Goal: Share content: Share content

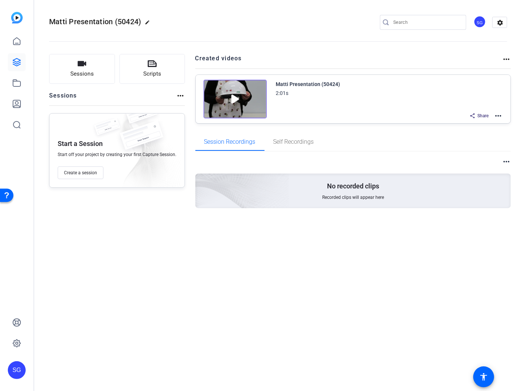
click at [233, 98] on img at bounding box center [235, 99] width 63 height 39
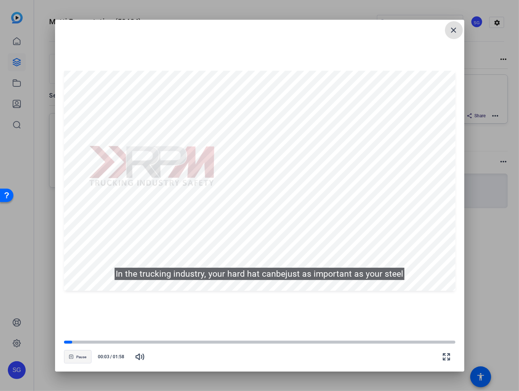
click at [83, 357] on span "Pause" at bounding box center [81, 357] width 10 height 4
click at [81, 357] on span "Play" at bounding box center [81, 357] width 7 height 4
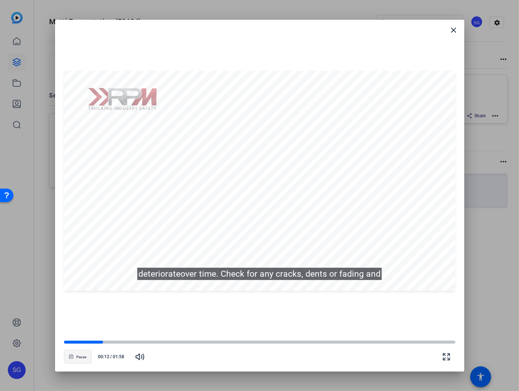
click at [81, 357] on span "Pause" at bounding box center [81, 357] width 10 height 4
click at [456, 31] on mat-icon "close" at bounding box center [454, 30] width 9 height 9
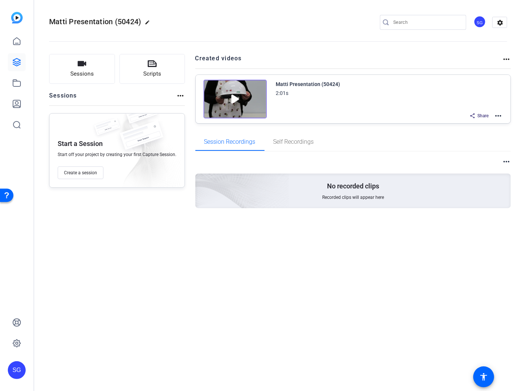
click at [501, 114] on mat-icon "more_horiz" at bounding box center [498, 115] width 9 height 9
click at [459, 121] on span "Edit in Creator" at bounding box center [471, 124] width 52 height 9
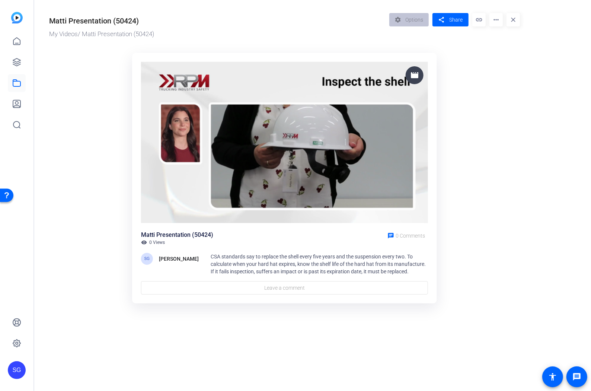
click at [214, 21] on div "Matti Presentation (50424)" at bounding box center [217, 19] width 336 height 13
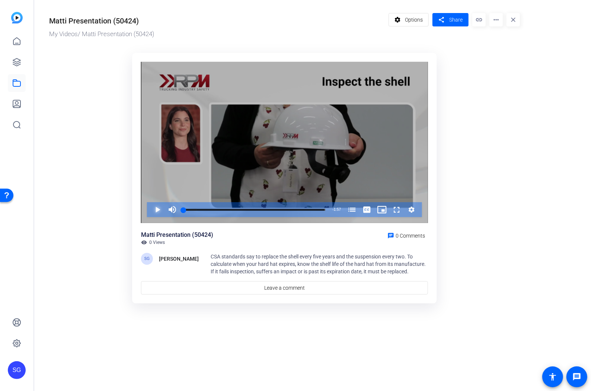
click at [150, 209] on span "Video Player" at bounding box center [150, 209] width 0 height 15
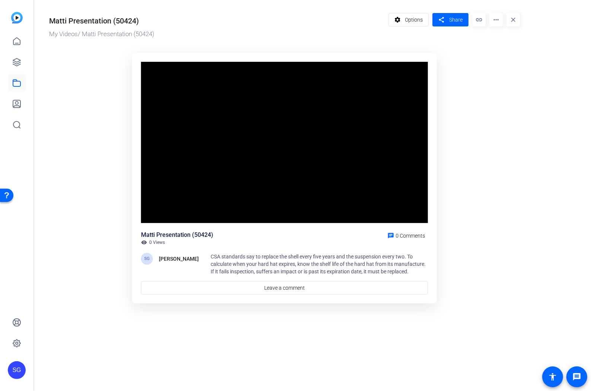
click at [496, 180] on ktd-grid "Video Player is loading. Play Video Pause Mute Current Time 0:15 / Duration 1:5…" at bounding box center [284, 178] width 471 height 261
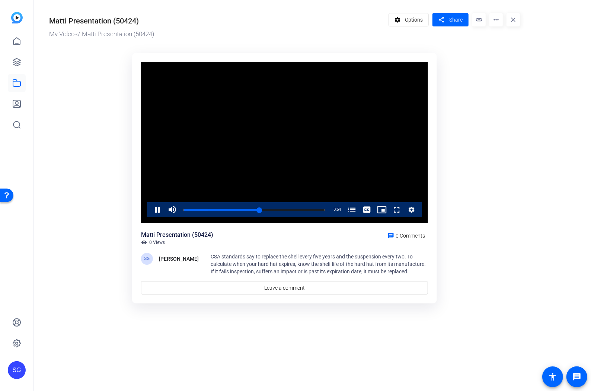
click at [496, 17] on mat-icon "more_horiz" at bounding box center [495, 19] width 13 height 13
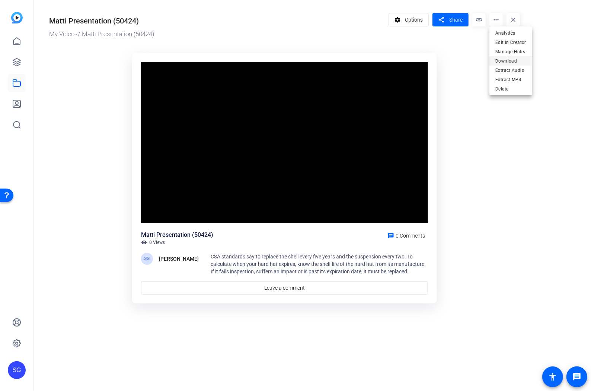
click at [508, 61] on span "Download" at bounding box center [510, 61] width 31 height 9
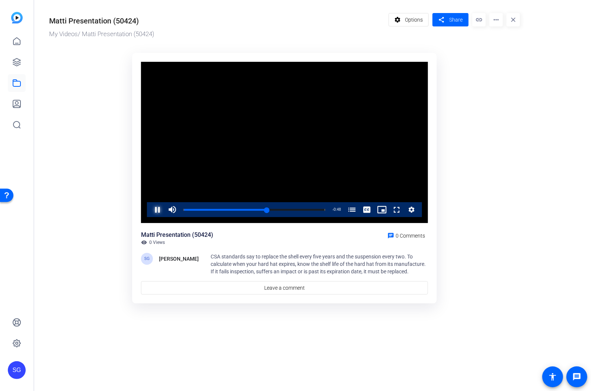
click at [150, 209] on span "Video Player" at bounding box center [150, 209] width 0 height 15
drag, startPoint x: 293, startPoint y: 9, endPoint x: 133, endPoint y: 63, distance: 168.2
click at [293, 9] on div "Matti Presentation (50424) My Videos / Matti Presentation (50424) settings Opti…" at bounding box center [280, 157] width 493 height 314
click at [496, 19] on mat-icon "more_horiz" at bounding box center [495, 19] width 13 height 13
click at [504, 41] on span "Edit in Creator" at bounding box center [510, 42] width 31 height 9
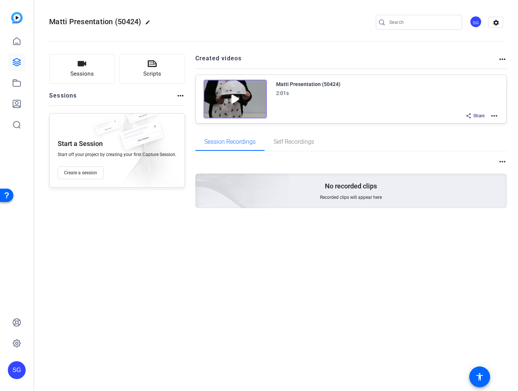
click at [475, 112] on div "Share" at bounding box center [475, 116] width 26 height 10
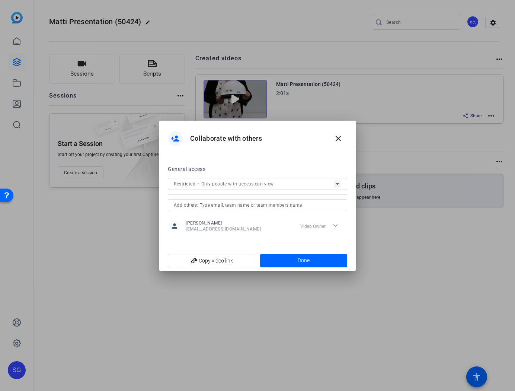
click at [338, 184] on icon at bounding box center [338, 184] width 4 height 2
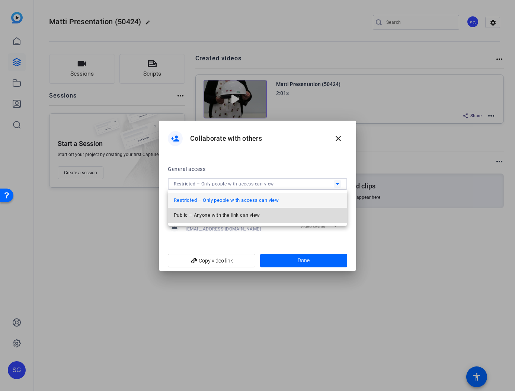
click at [272, 212] on mat-option "Public – Anyone with the link can view" at bounding box center [257, 215] width 179 height 15
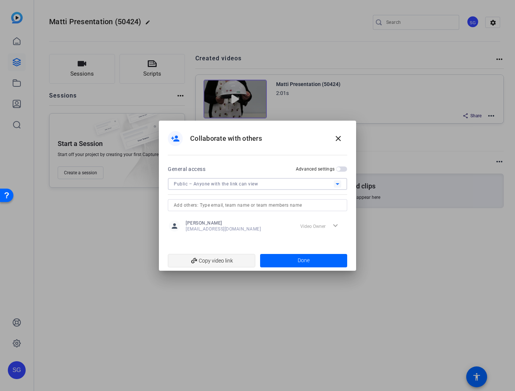
click at [218, 260] on span "add_link Copy video link" at bounding box center [212, 260] width 76 height 14
drag, startPoint x: 322, startPoint y: 258, endPoint x: 314, endPoint y: 256, distance: 8.0
click at [322, 258] on span at bounding box center [303, 261] width 87 height 18
